Goal: Information Seeking & Learning: Learn about a topic

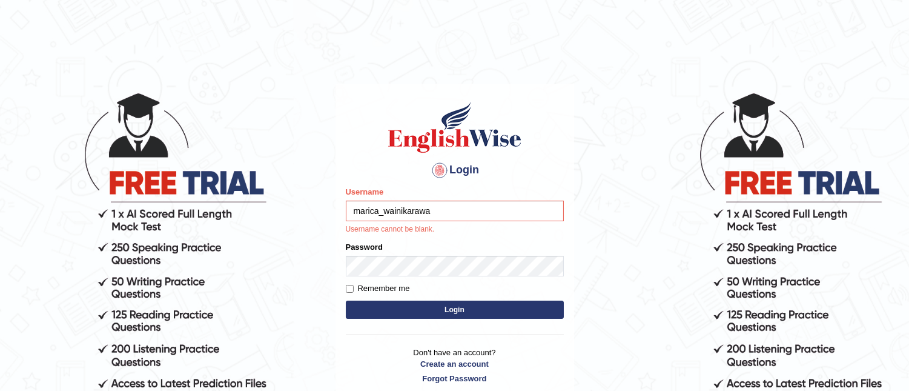
click at [432, 214] on input "marica_wainikarawa" at bounding box center [455, 210] width 218 height 21
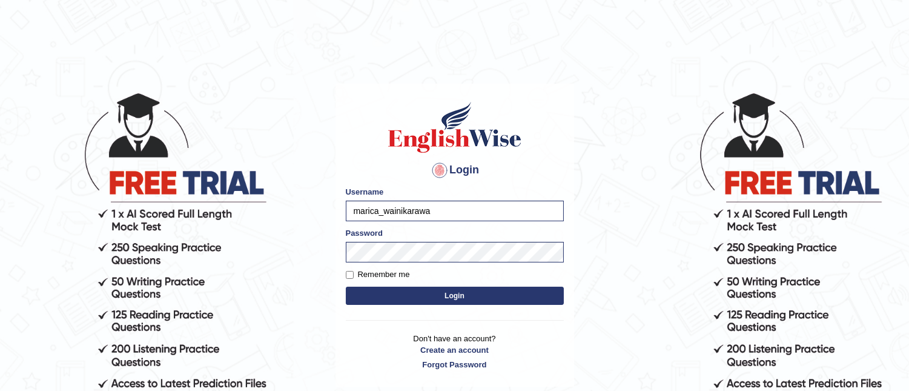
click at [432, 214] on input "marica_wainikarawa" at bounding box center [455, 210] width 218 height 21
type input "marica_parramatta"
click at [375, 357] on p "Don't have an account? Create an account Forgot Password" at bounding box center [455, 351] width 218 height 38
click at [462, 297] on button "Login" at bounding box center [455, 295] width 218 height 18
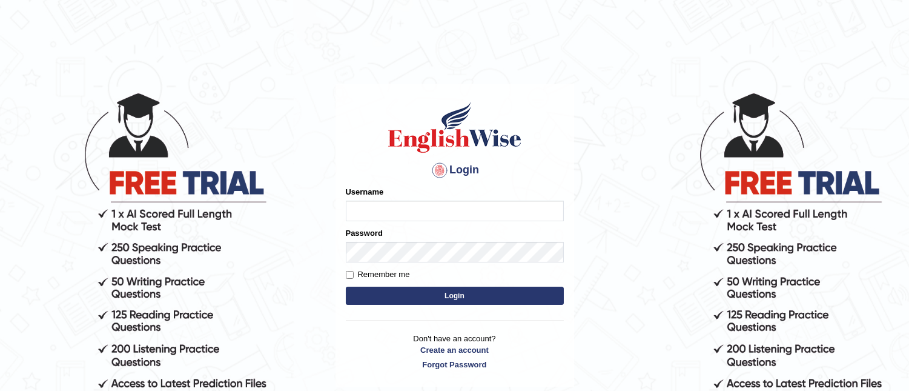
type input "marica_wainikarawa"
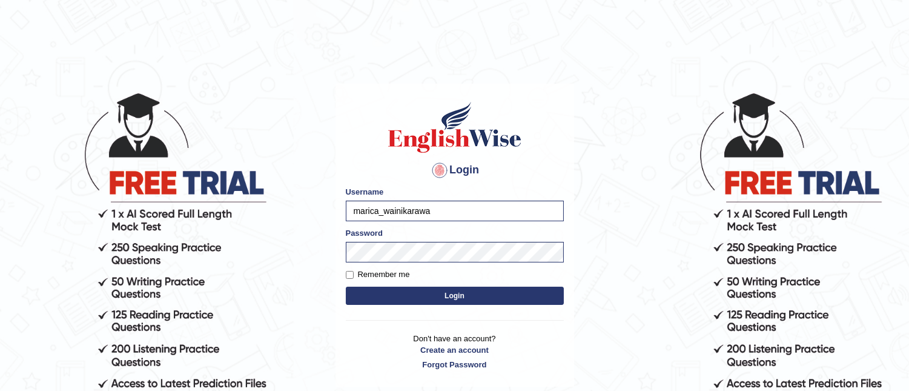
click at [639, 276] on body "Login Please fix the following errors: Username marica_wainikarawa Password Rem…" at bounding box center [454, 240] width 909 height 391
click at [507, 300] on button "Login" at bounding box center [455, 295] width 218 height 18
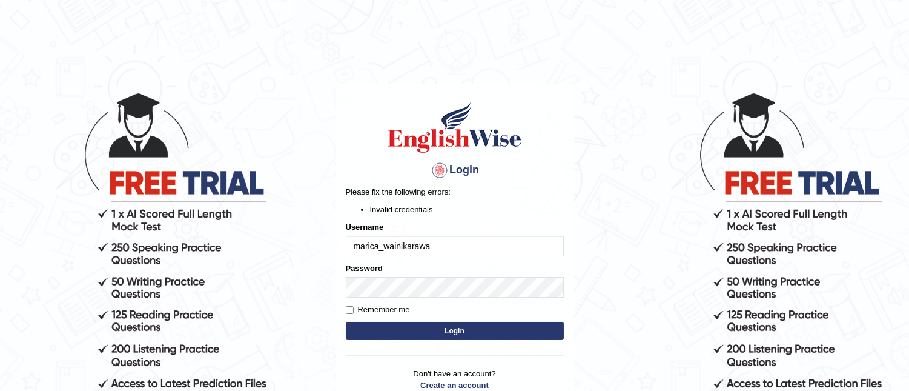
click at [604, 286] on body "Login Please fix the following errors: Invalid credentials Username marica_wain…" at bounding box center [454, 240] width 909 height 391
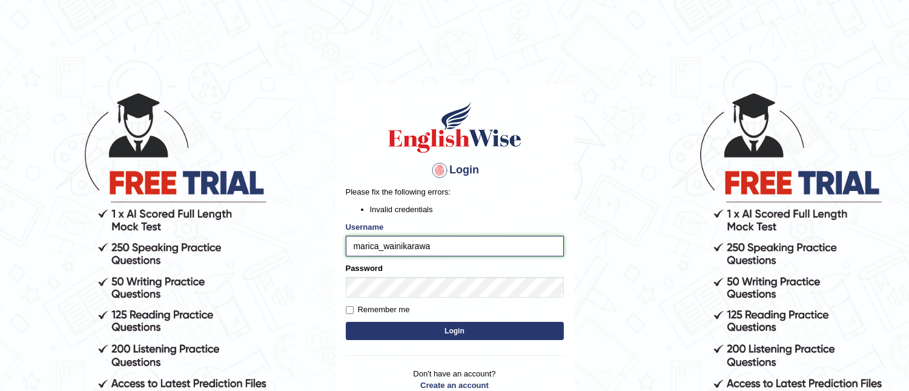
click at [439, 249] on input "marica_wainikarawa" at bounding box center [455, 246] width 218 height 21
type input "m"
type input "marica_wainikarawa"
click at [633, 251] on body "Login Please fix the following errors: Invalid credentials Username marica_wain…" at bounding box center [454, 240] width 909 height 391
click at [481, 329] on button "Login" at bounding box center [455, 331] width 218 height 18
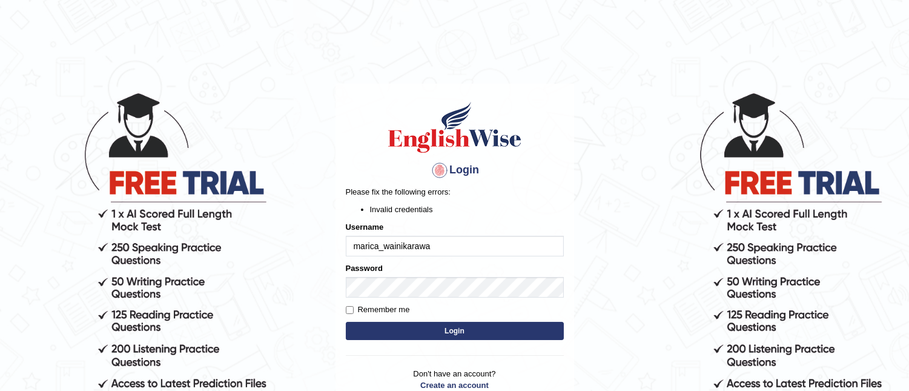
click at [583, 191] on body "Login Please fix the following errors: Invalid credentials Username marica_wain…" at bounding box center [454, 240] width 909 height 391
click at [493, 328] on button "Login" at bounding box center [455, 331] width 218 height 18
click at [440, 245] on input "marica_wainikarawa" at bounding box center [455, 246] width 218 height 21
click at [450, 334] on button "Login" at bounding box center [455, 331] width 218 height 18
click at [613, 291] on body "Login Please fix the following errors: Invalid credentials Username marica_wain…" at bounding box center [454, 240] width 909 height 391
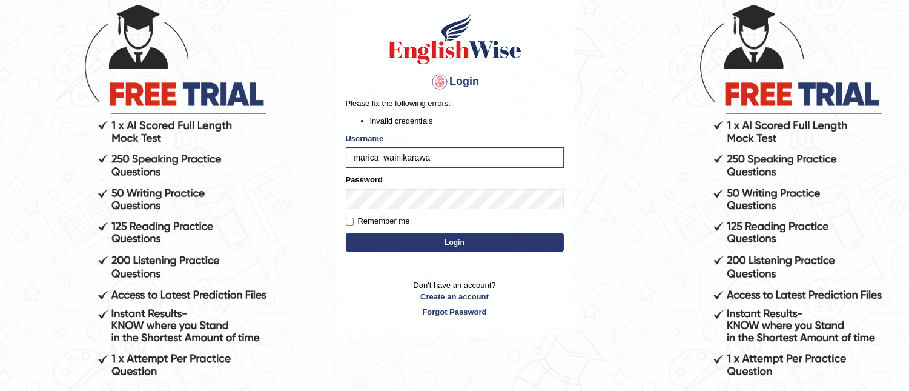
scroll to position [89, 0]
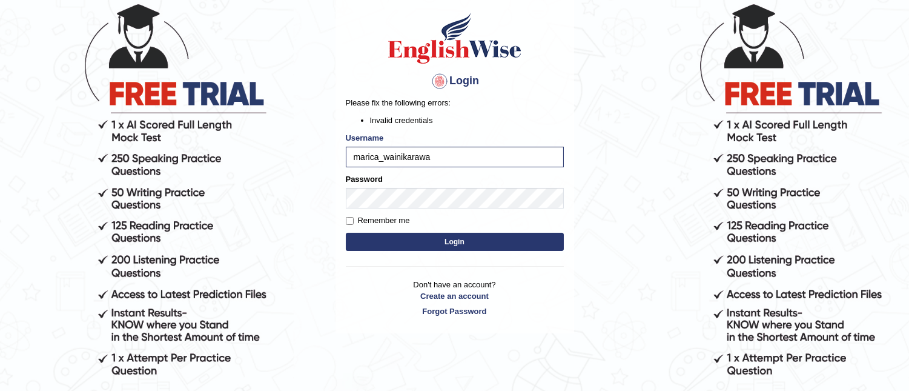
click at [500, 241] on button "Login" at bounding box center [455, 242] width 218 height 18
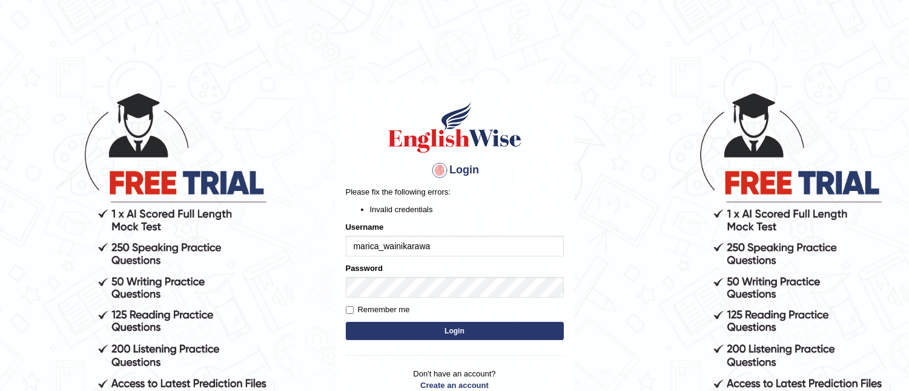
click at [464, 249] on input "marica_wainikarawa" at bounding box center [455, 246] width 218 height 21
type input "m"
type input "marica_wainikarawa"
click at [437, 331] on button "Login" at bounding box center [455, 331] width 218 height 18
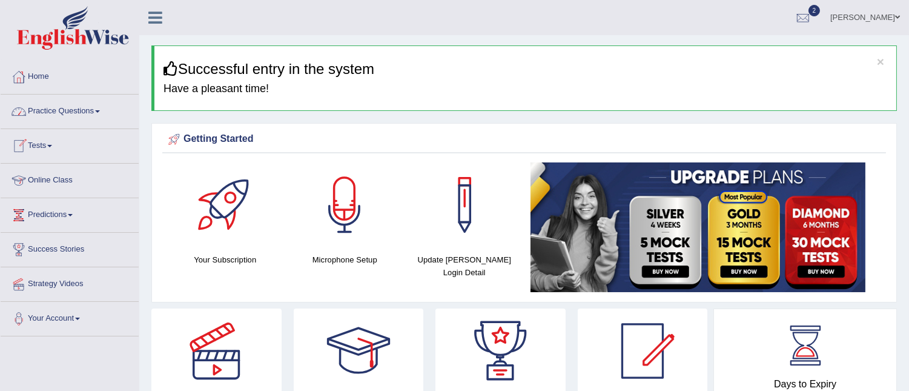
click at [53, 177] on link "Online Class" at bounding box center [70, 178] width 138 height 30
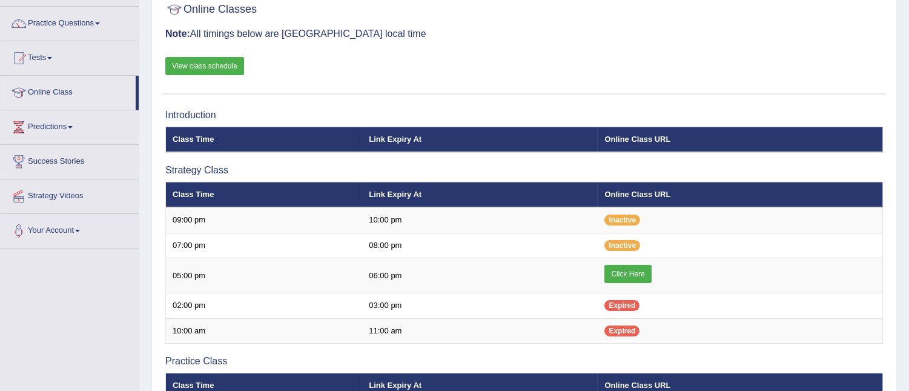
scroll to position [107, 0]
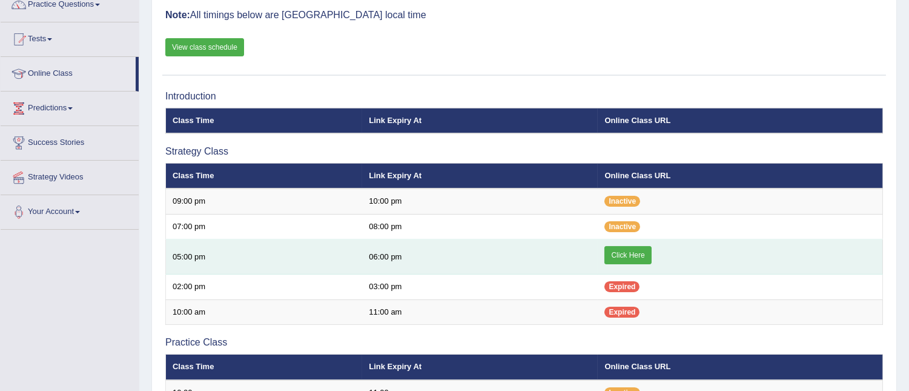
click at [624, 251] on link "Click Here" at bounding box center [627, 255] width 47 height 18
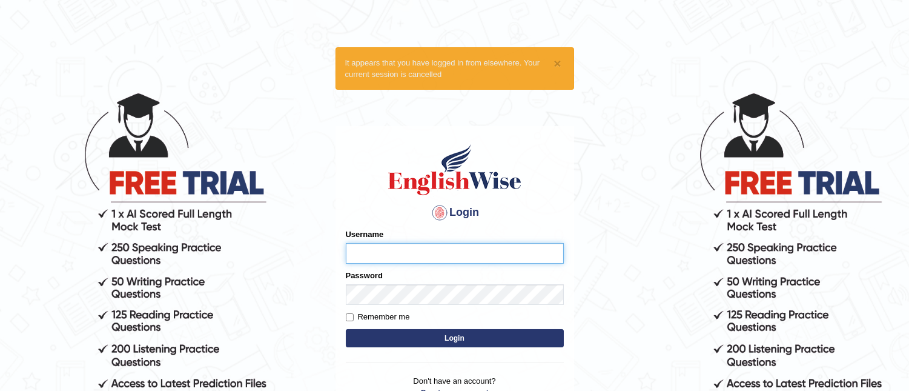
type input "marica_wainikarawa"
click at [474, 339] on button "Login" at bounding box center [455, 338] width 218 height 18
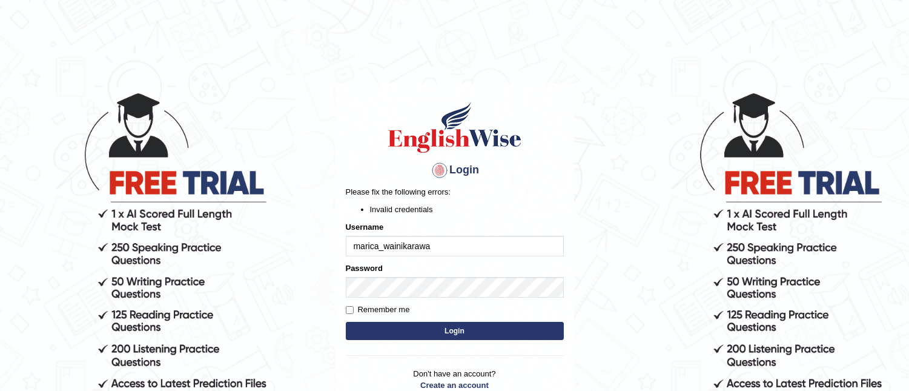
click at [616, 71] on body "Login Please fix the following errors: Invalid credentials Username marica_wain…" at bounding box center [454, 240] width 909 height 391
click at [465, 329] on button "Login" at bounding box center [455, 331] width 218 height 18
click at [597, 192] on body "Login Please fix the following errors: Invalid credentials Username marica_wain…" at bounding box center [454, 240] width 909 height 391
click at [451, 331] on button "Login" at bounding box center [455, 331] width 218 height 18
click at [489, 224] on div "Username marica_wainikarawa" at bounding box center [455, 238] width 218 height 35
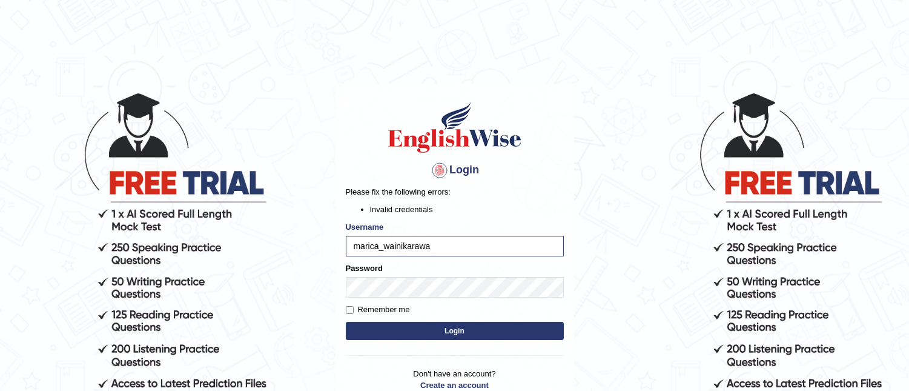
click at [432, 331] on button "Login" at bounding box center [455, 331] width 218 height 18
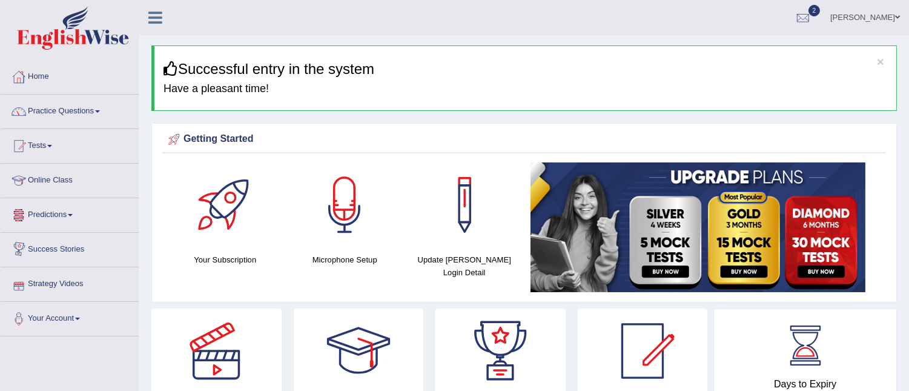
click at [55, 286] on link "Strategy Videos" at bounding box center [70, 282] width 138 height 30
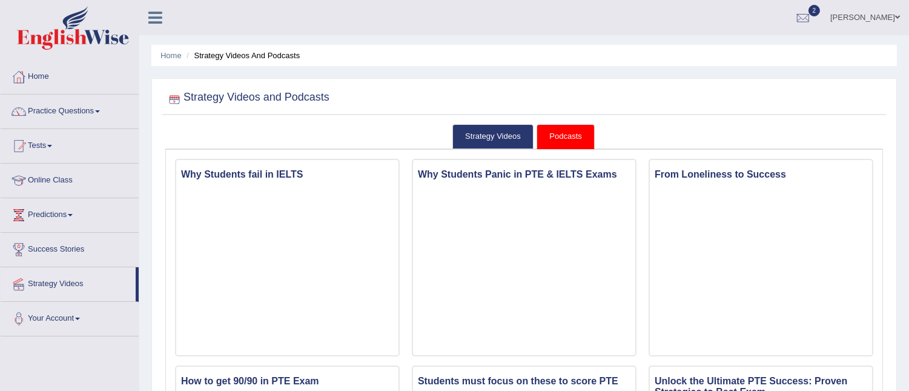
click at [75, 183] on link "Online Class" at bounding box center [70, 178] width 138 height 30
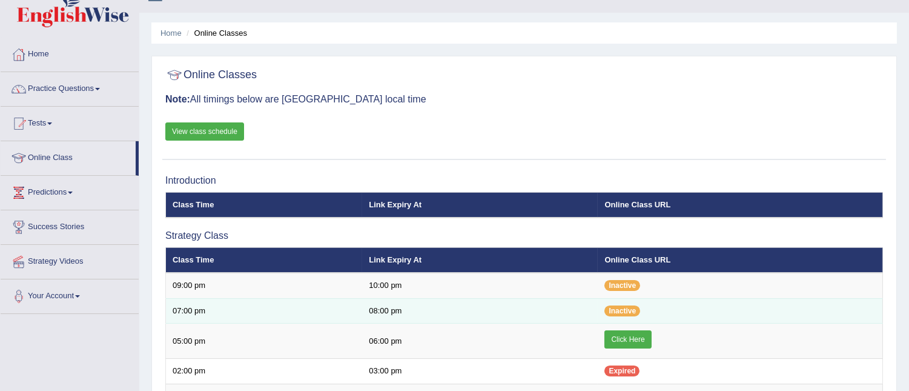
scroll to position [23, 0]
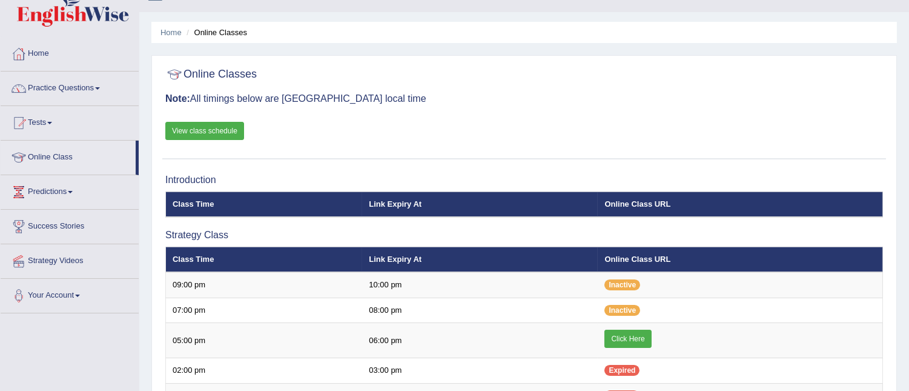
click at [54, 263] on link "Strategy Videos" at bounding box center [70, 259] width 138 height 30
